Goal: Check status: Check status

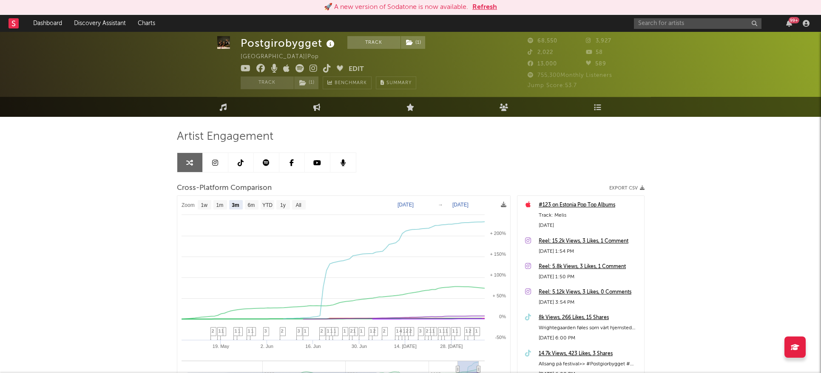
select select "3m"
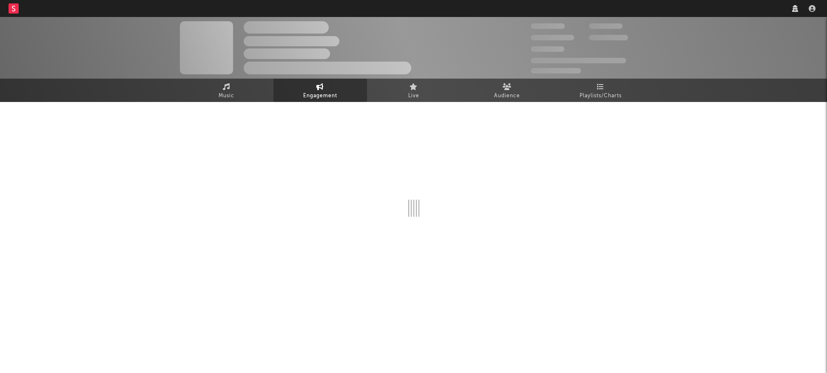
select select "1w"
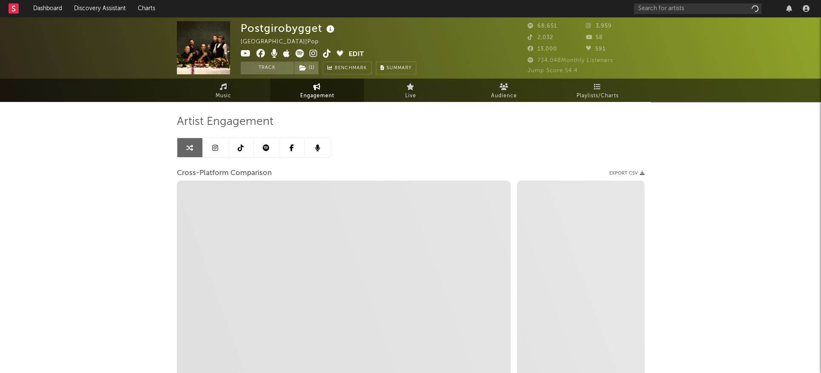
select select "1m"
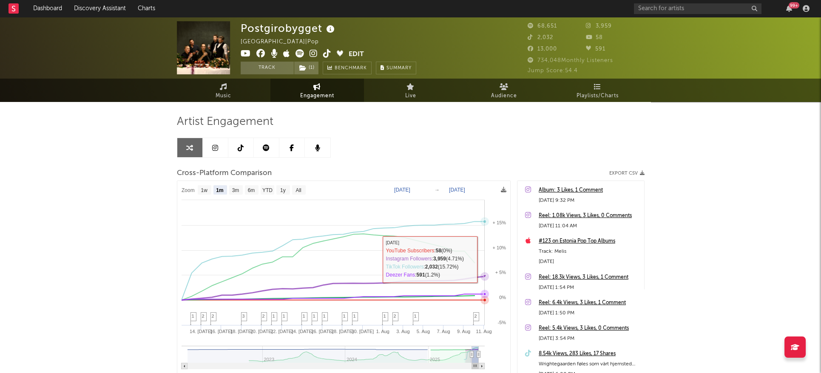
select select "1m"
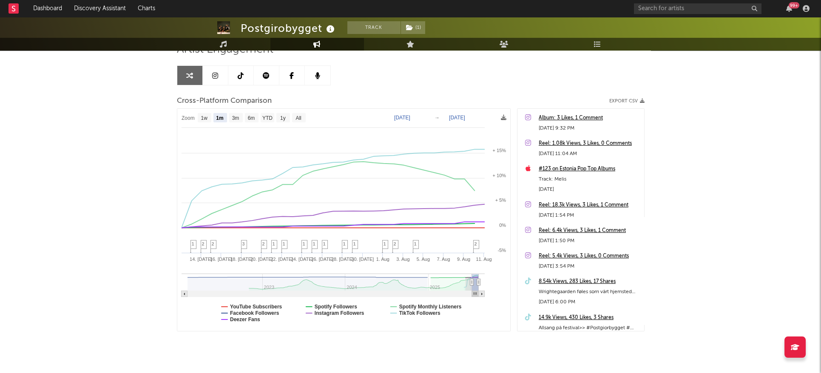
scroll to position [74, 0]
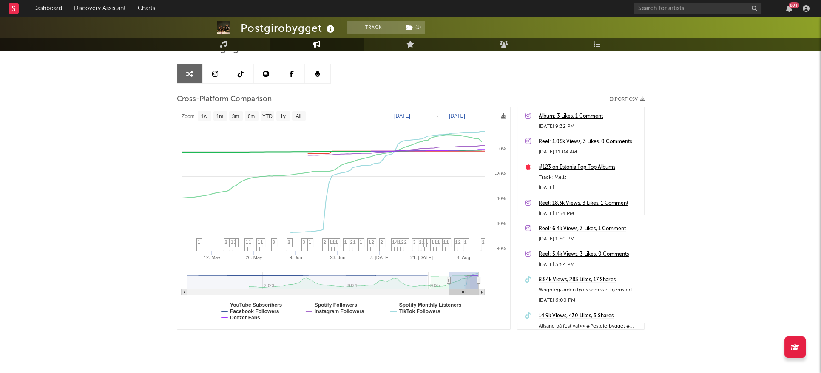
type input "2025-02-28"
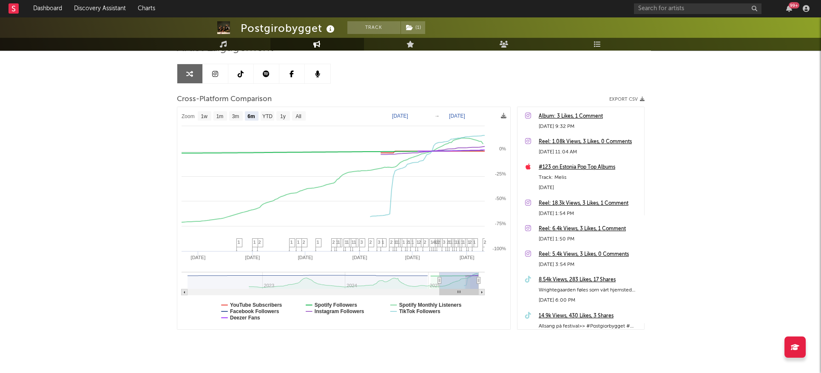
select select "6m"
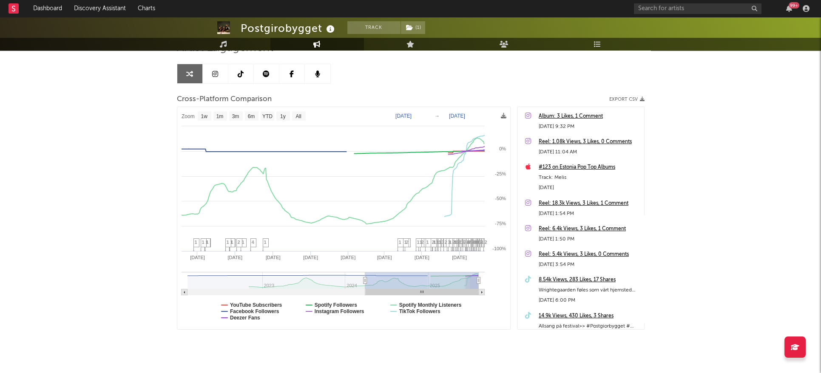
type input "2024-04-05"
select select "1w"
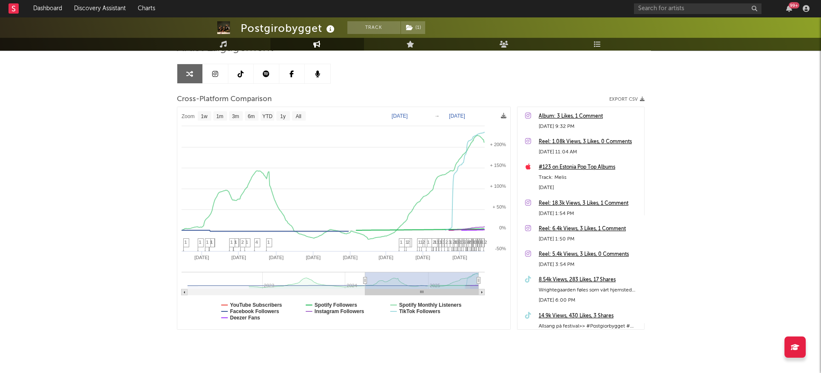
drag, startPoint x: 471, startPoint y: 281, endPoint x: 363, endPoint y: 281, distance: 107.6
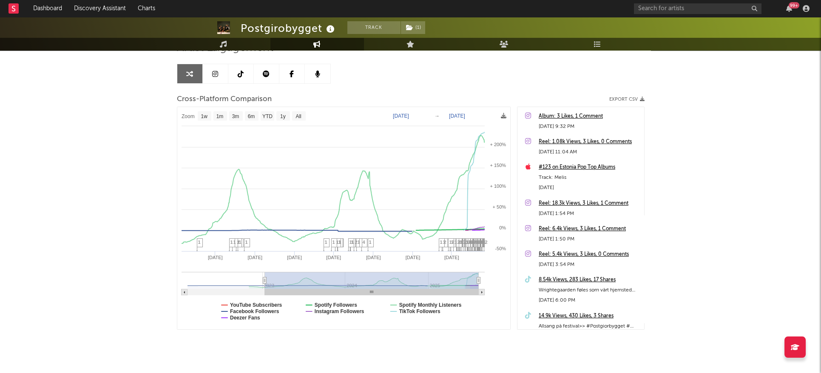
type input "2023-01-07"
select select "1w"
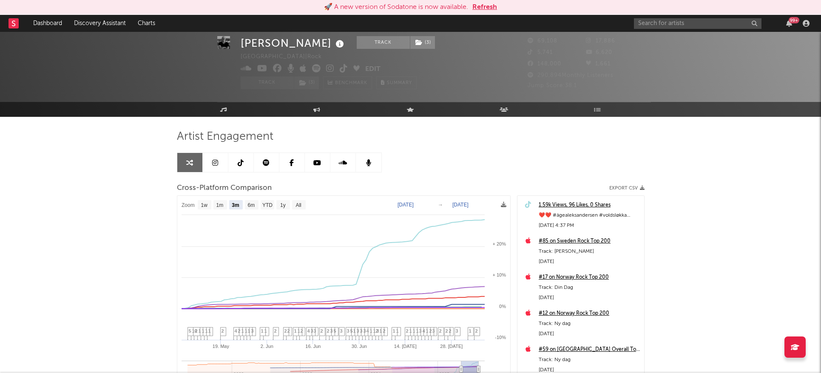
select select "3m"
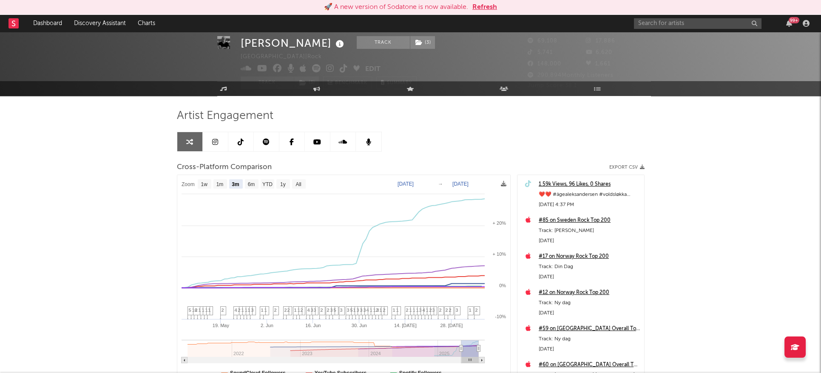
type input "[DATE]"
select select "6m"
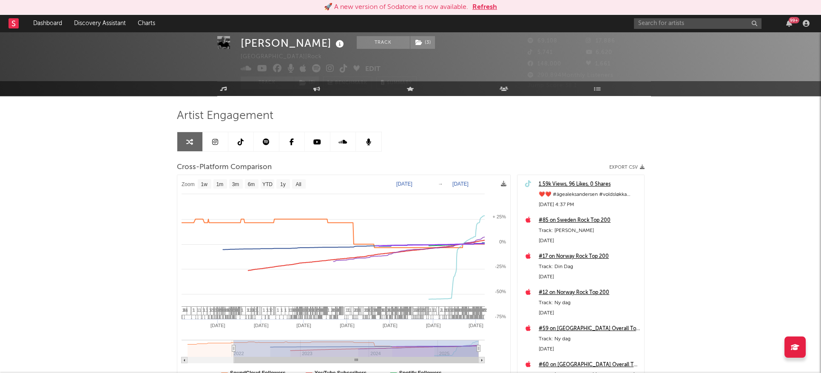
type input "2022-01-07"
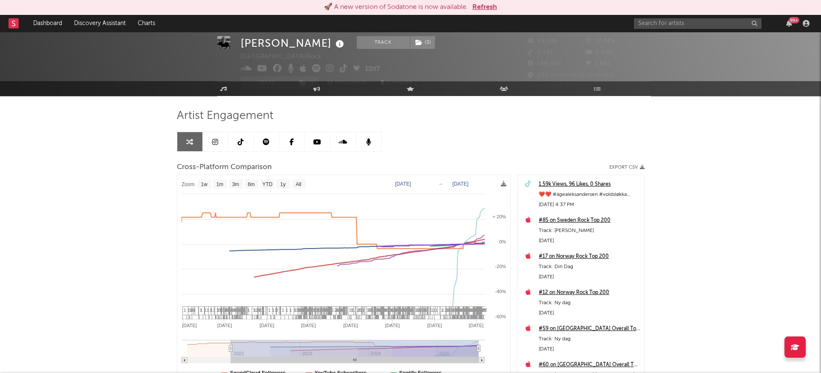
select select "1w"
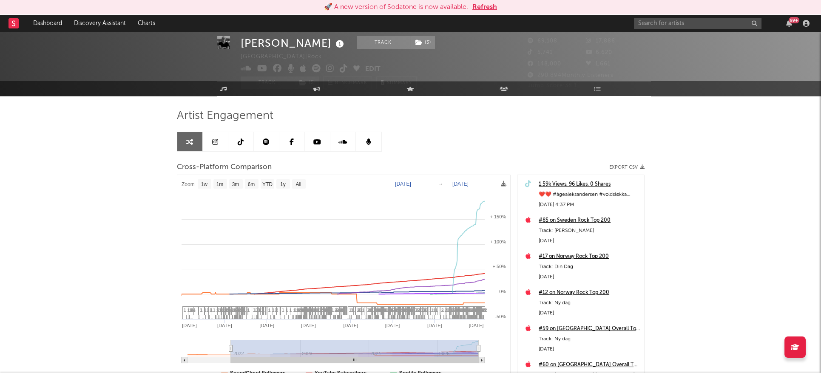
scroll to position [105, 0]
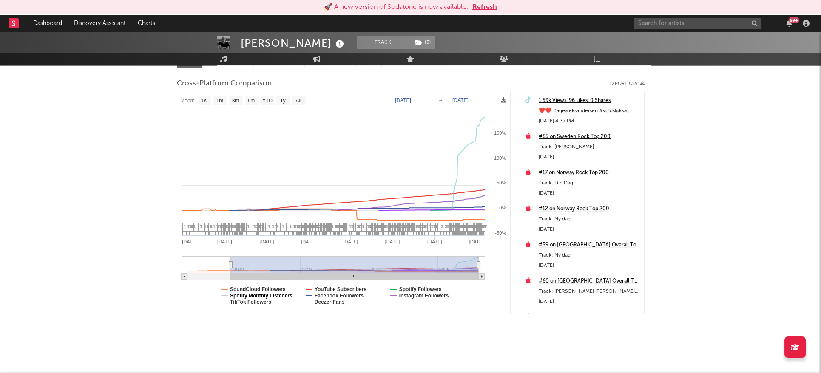
click at [254, 296] on text "Spotify Monthly Listeners" at bounding box center [261, 296] width 63 height 6
select select "1w"
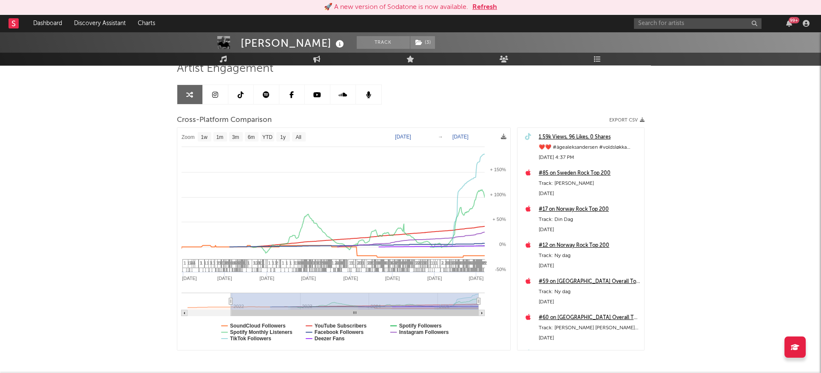
scroll to position [68, 0]
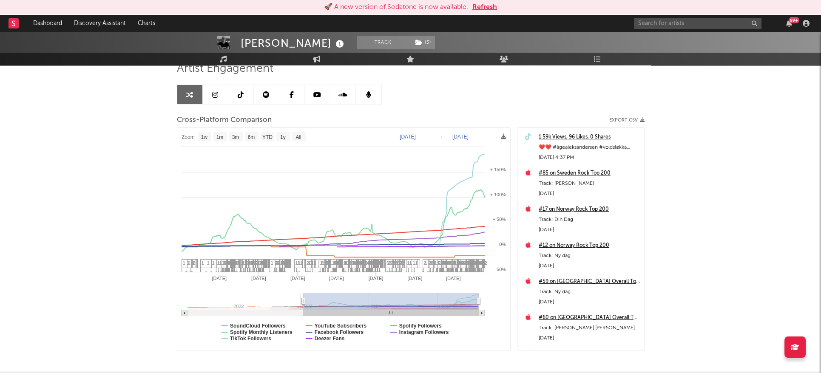
type input "2023-01-02"
select select "1w"
drag, startPoint x: 236, startPoint y: 302, endPoint x: 279, endPoint y: 304, distance: 43.0
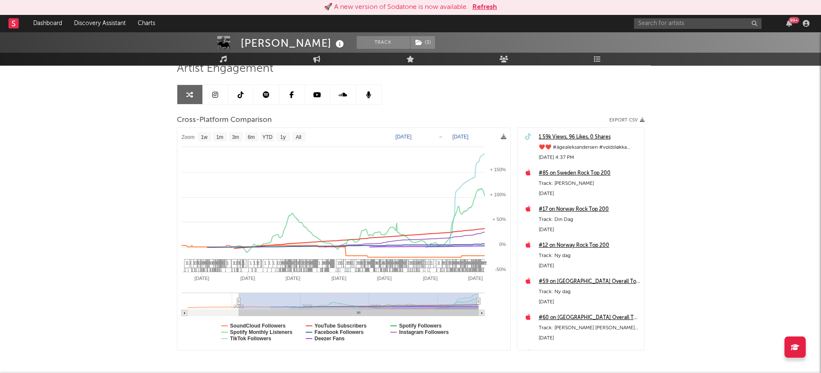
drag, startPoint x: 292, startPoint y: 301, endPoint x: 239, endPoint y: 301, distance: 53.1
click at [239, 301] on icon at bounding box center [238, 301] width 3 height 6
type input "2022-02-06"
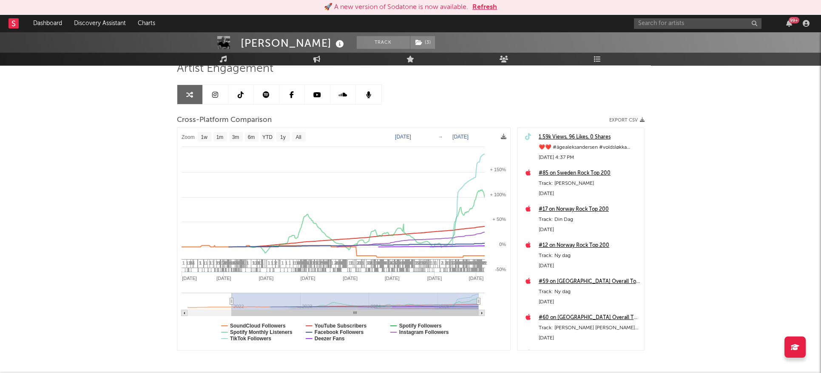
select select "1w"
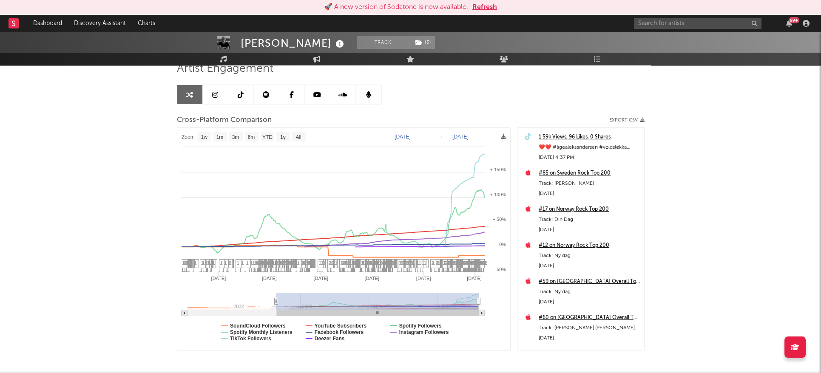
type input "2022-09-18"
select select "1w"
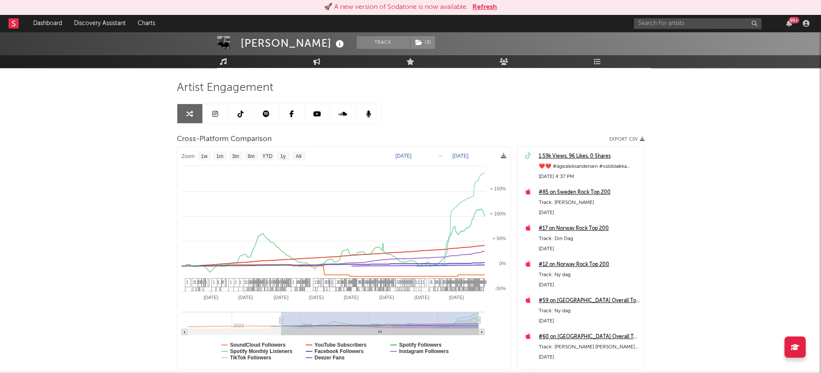
scroll to position [47, 0]
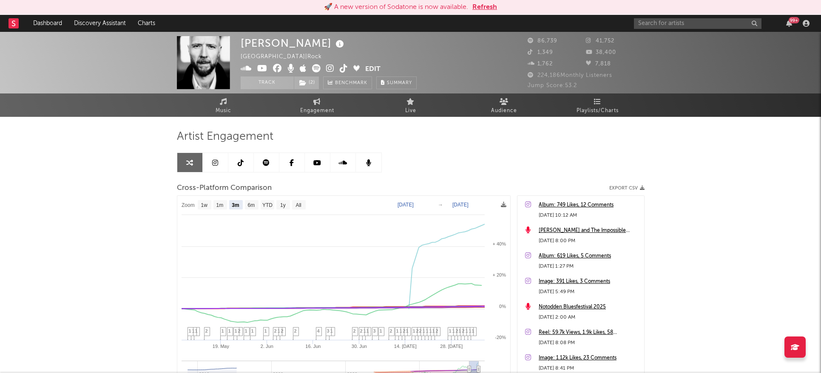
select select "3m"
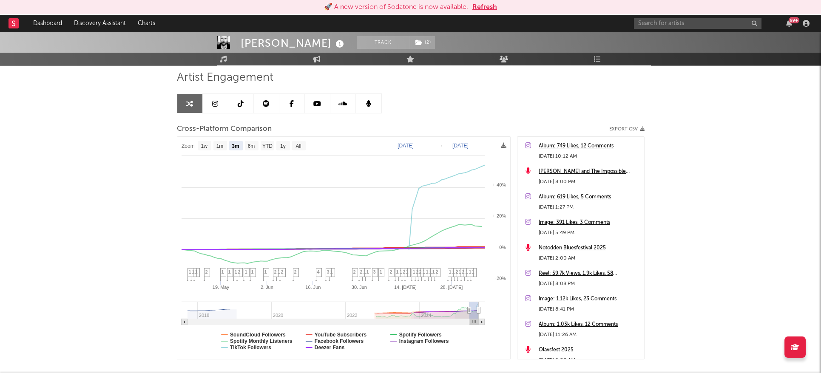
scroll to position [60, 0]
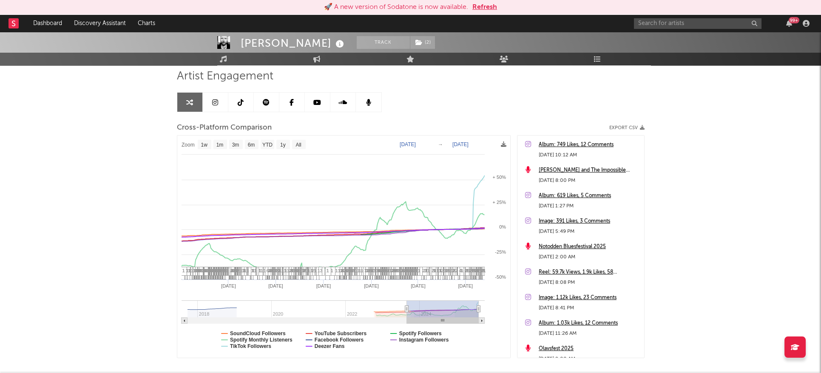
type input "2023-03-01"
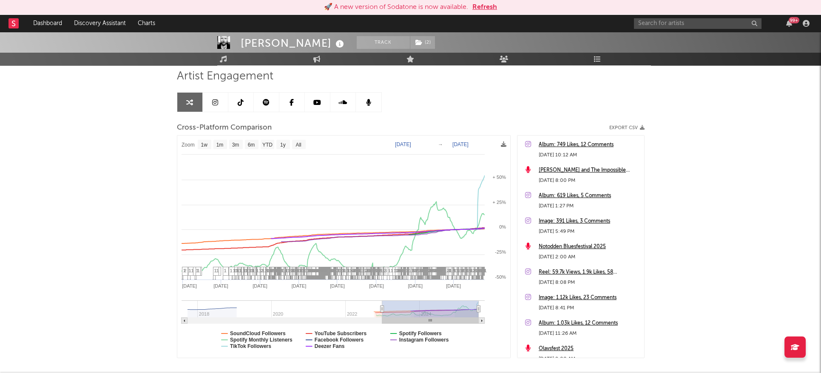
select select "1w"
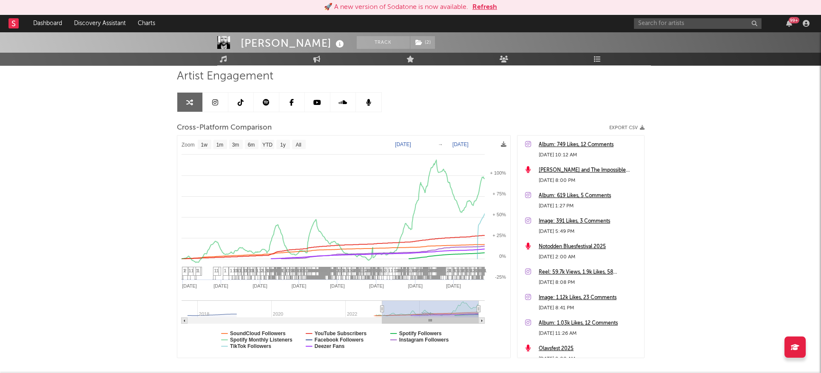
drag, startPoint x: 469, startPoint y: 308, endPoint x: 374, endPoint y: 309, distance: 95.2
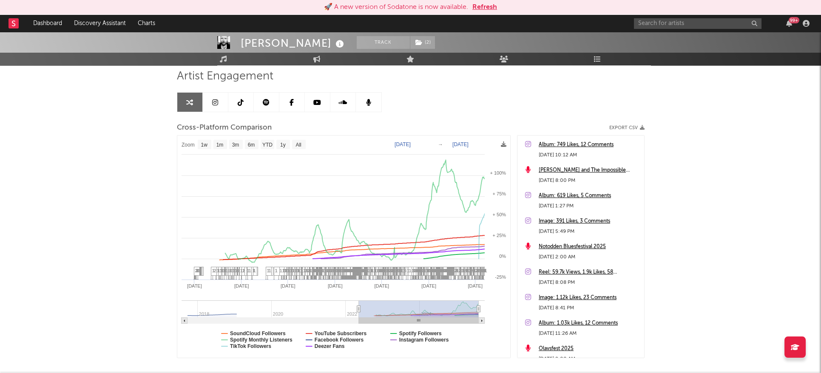
type input "2022-05-11"
select select "1w"
drag, startPoint x: 382, startPoint y: 310, endPoint x: 358, endPoint y: 310, distance: 23.4
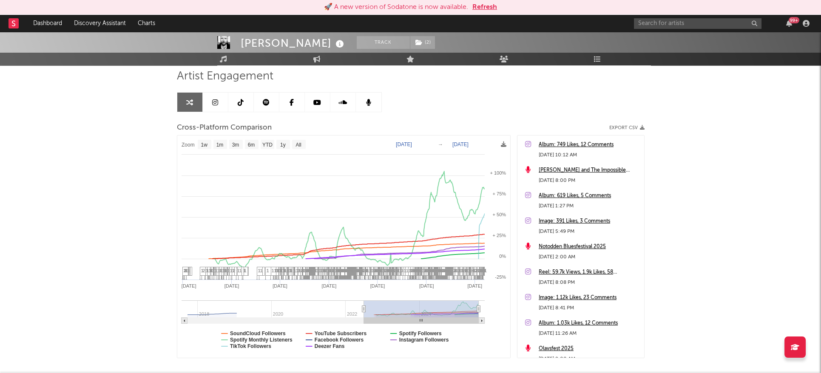
type input "2022-07-09"
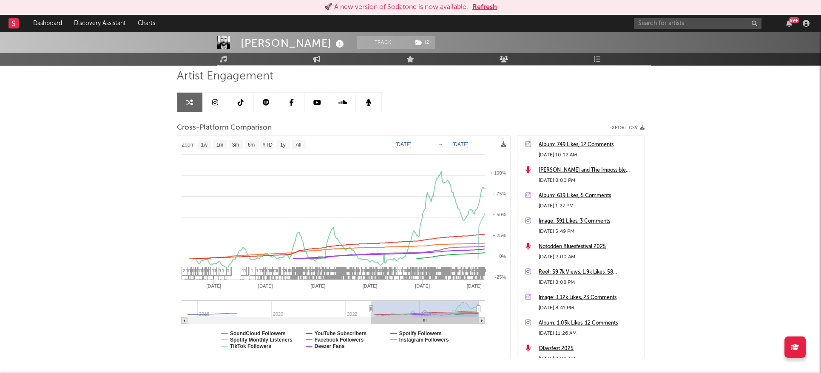
select select "1w"
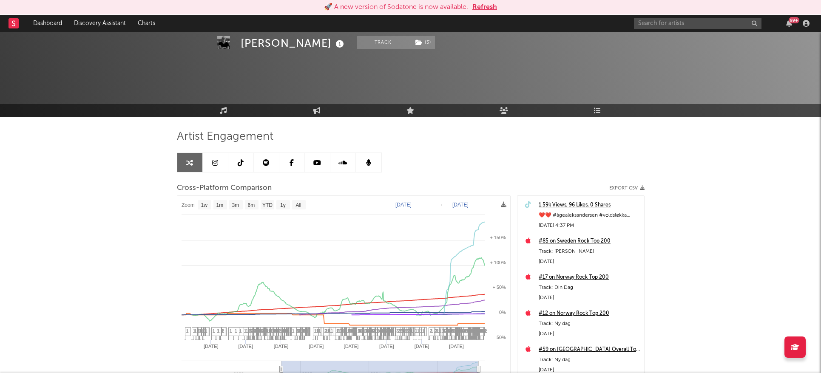
select select "1w"
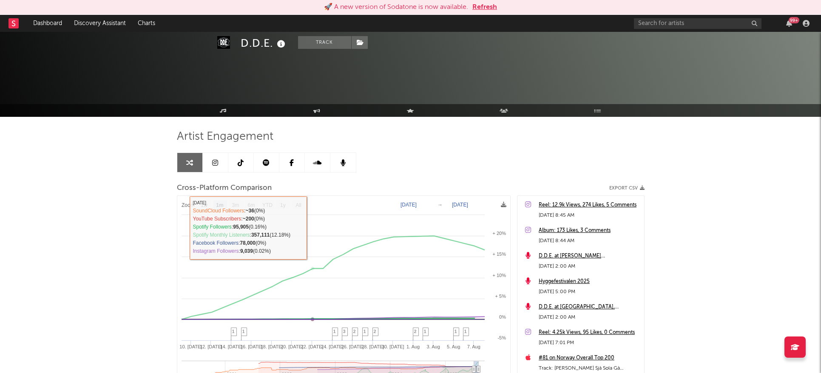
select select "1m"
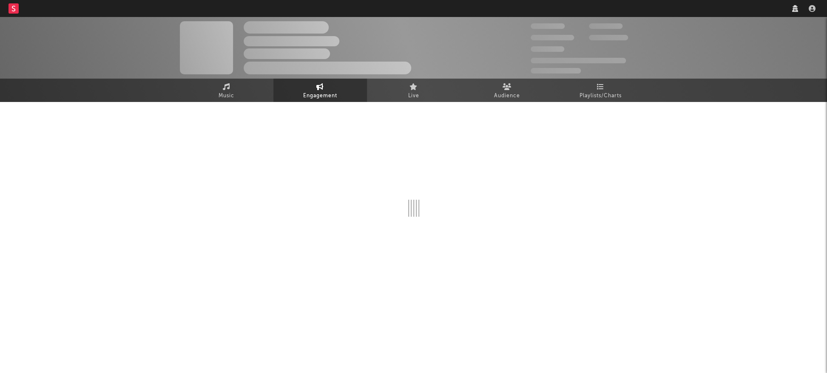
select select "1w"
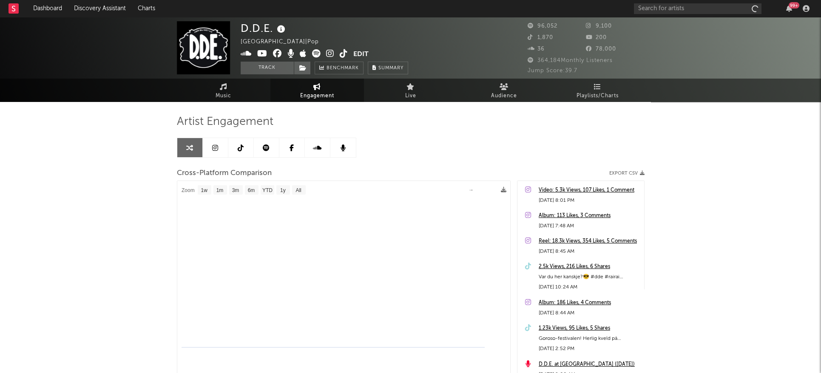
select select "1m"
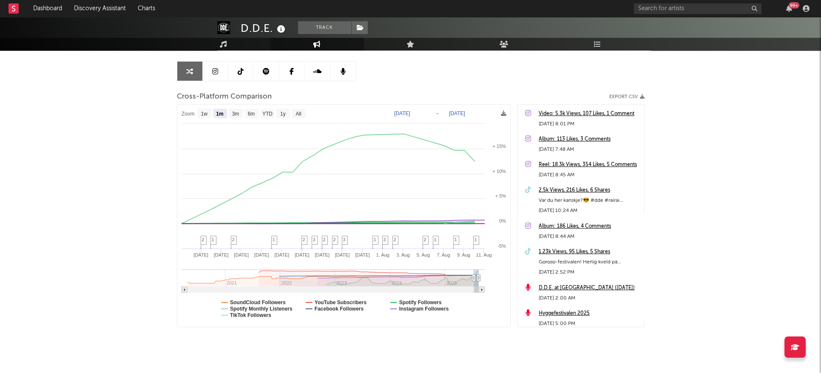
scroll to position [90, 0]
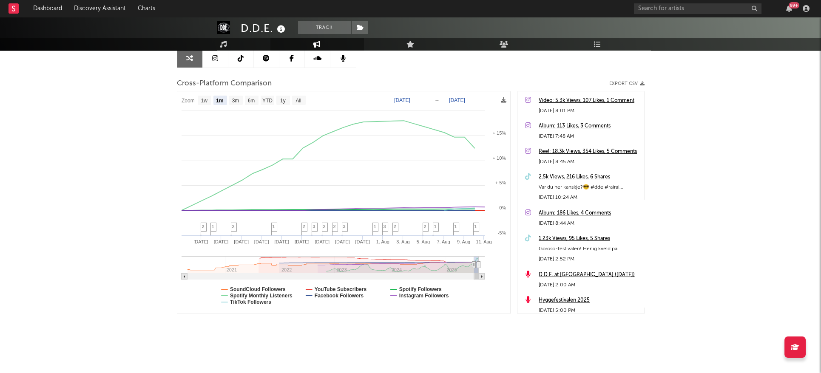
select select "1m"
click at [241, 303] on text "TikTok Followers" at bounding box center [250, 302] width 41 height 6
select select "1m"
click at [241, 302] on text "TikTok Followers" at bounding box center [250, 302] width 41 height 6
select select "1m"
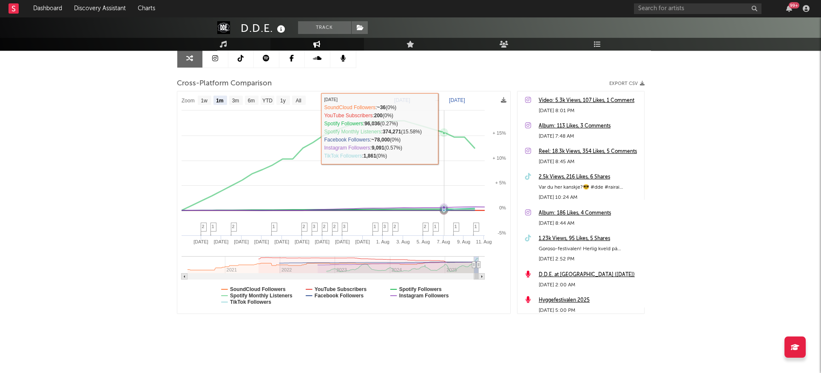
click at [448, 128] on rect at bounding box center [343, 202] width 333 height 222
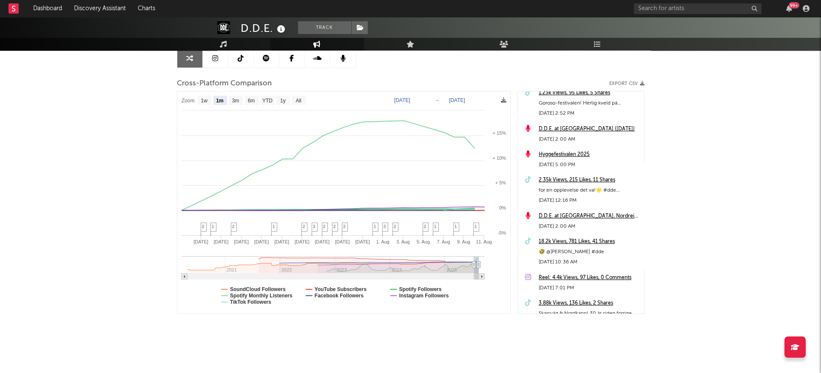
scroll to position [0, 0]
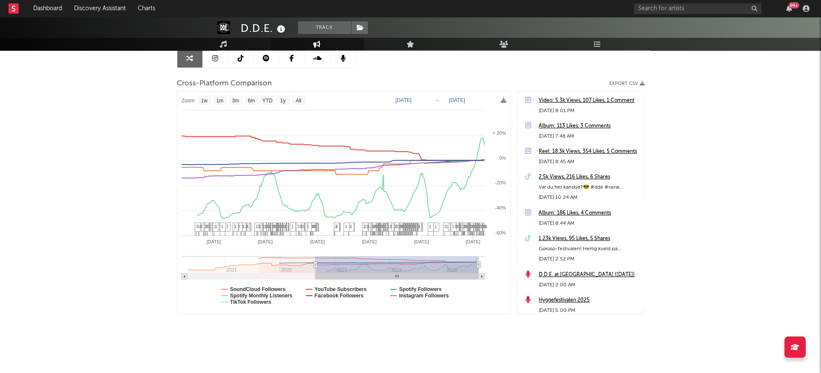
type input "[DATE]"
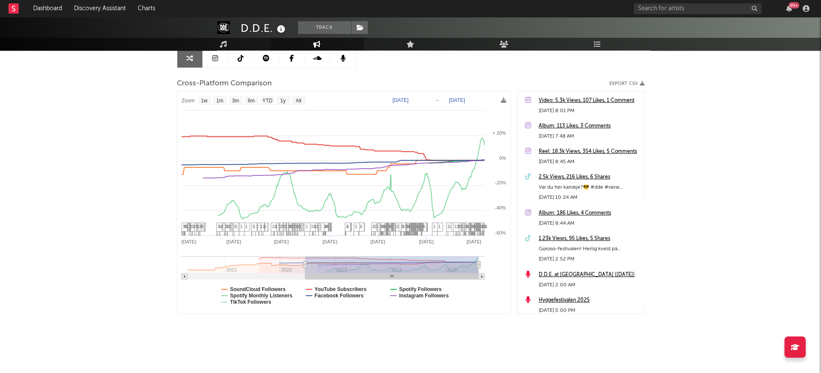
select select "1w"
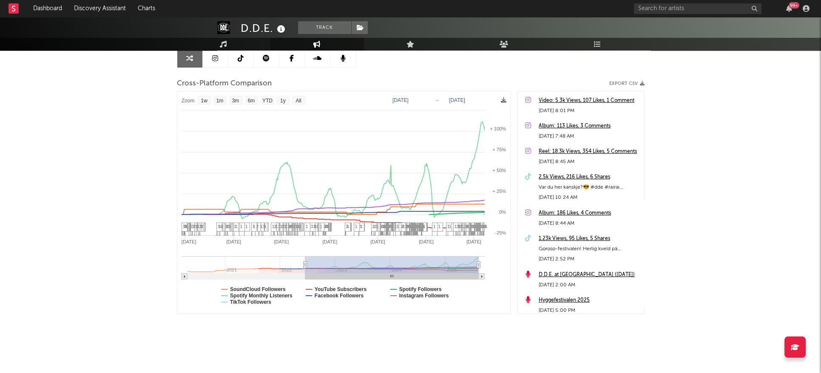
drag, startPoint x: 472, startPoint y: 264, endPoint x: 305, endPoint y: 271, distance: 167.7
